Goal: Find specific fact: Find specific fact

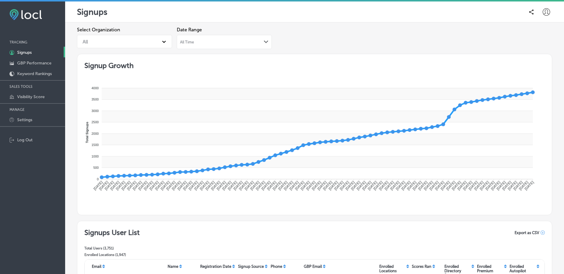
click at [23, 104] on div at bounding box center [32, 103] width 65 height 1
click at [27, 97] on p "Visibility Score" at bounding box center [31, 96] width 28 height 5
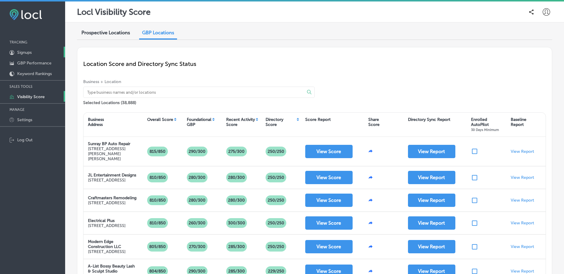
click at [38, 54] on link "1C5FB5B5-4719-4D7E-806B-B4503F7351CA Created with sketchtool. Signups" at bounding box center [32, 52] width 65 height 11
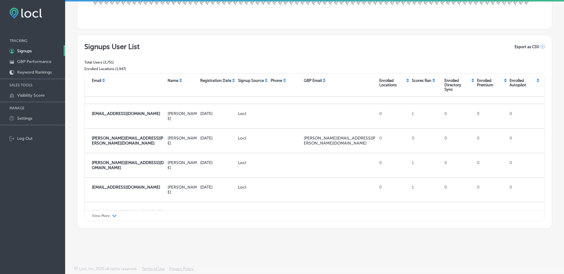
scroll to position [1650, 0]
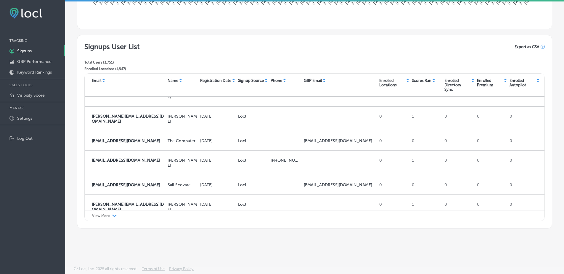
drag, startPoint x: 175, startPoint y: 189, endPoint x: 180, endPoint y: 189, distance: 5.1
copy p "[PERSON_NAME]"
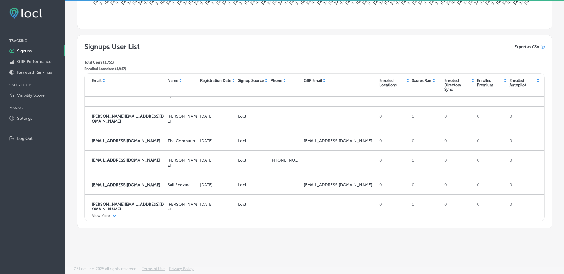
copy p "ncompassmedia"
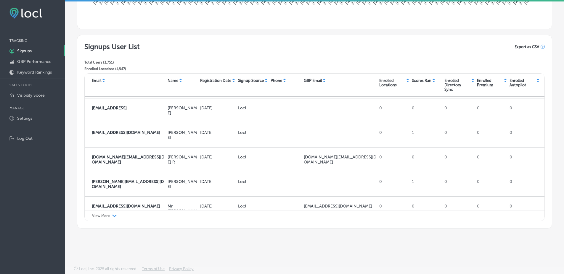
scroll to position [4241, 0]
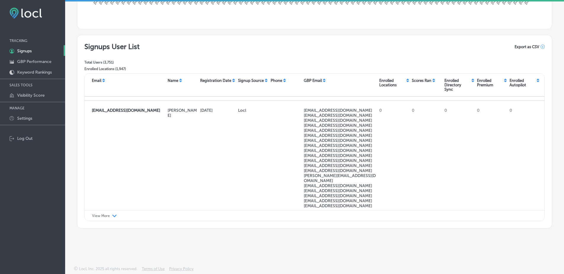
scroll to position [2850, 0]
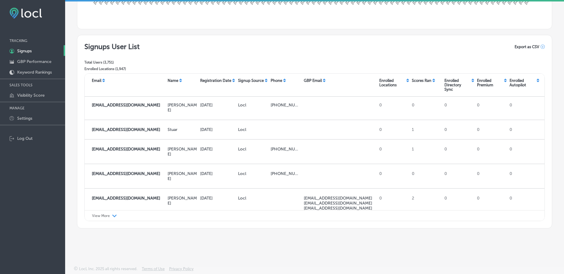
click at [504, 81] on icon at bounding box center [505, 81] width 3 height 1
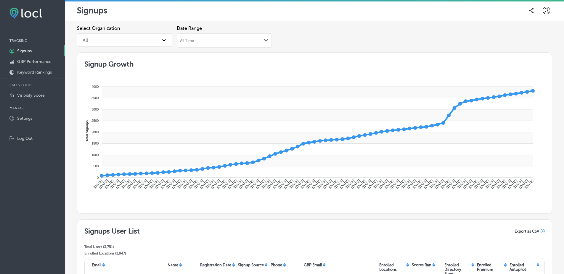
scroll to position [185, 0]
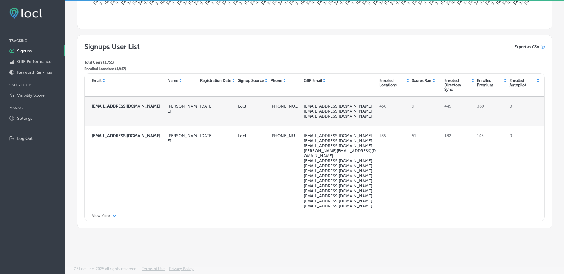
click at [311, 115] on p "[EMAIL_ADDRESS][DOMAIN_NAME]" at bounding box center [340, 116] width 73 height 5
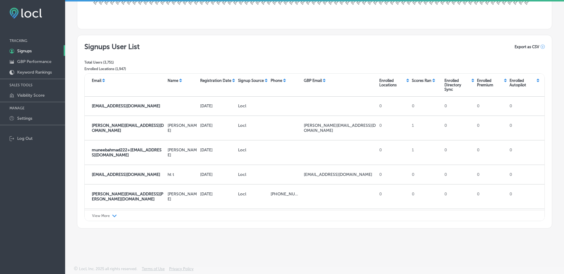
scroll to position [0, 0]
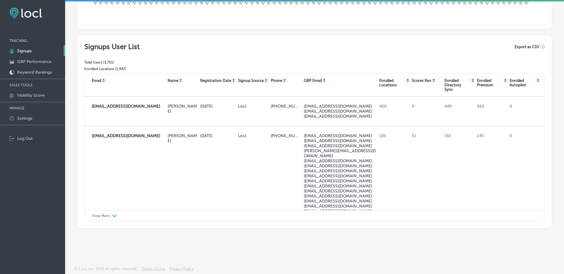
click at [449, 53] on div "Signups User List Total Users ( 3,751 ) Enrolled Locations ( 1,947 ) Export as …" at bounding box center [314, 57] width 460 height 31
click at [372, 51] on div "Signups User List Total Users ( 3,751 ) Enrolled Locations ( 1,947 ) Export as …" at bounding box center [314, 57] width 460 height 31
click at [101, 50] on h2 "Signups User List" at bounding box center [111, 46] width 55 height 9
drag, startPoint x: 101, startPoint y: 50, endPoint x: 132, endPoint y: 46, distance: 30.7
click at [132, 46] on h2 "Signups User List" at bounding box center [111, 46] width 55 height 9
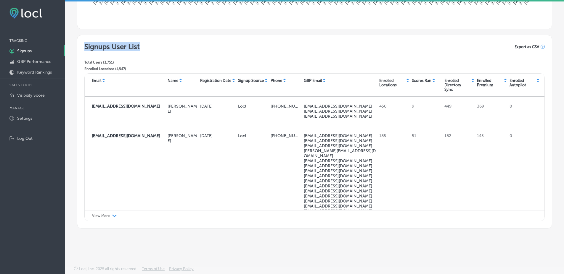
copy h2 "Signups User List"
